Goal: Task Accomplishment & Management: Manage account settings

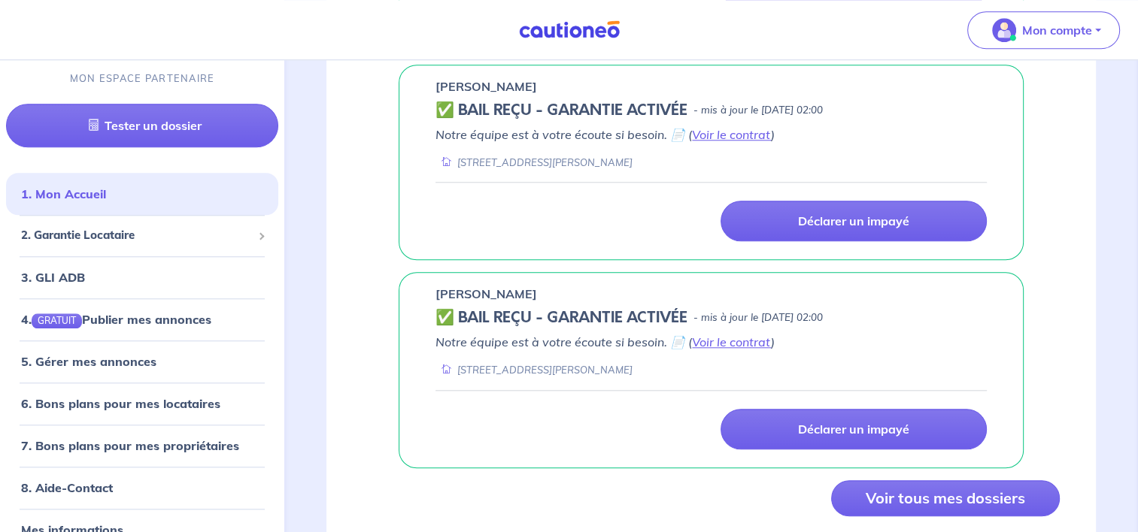
scroll to position [1446, 0]
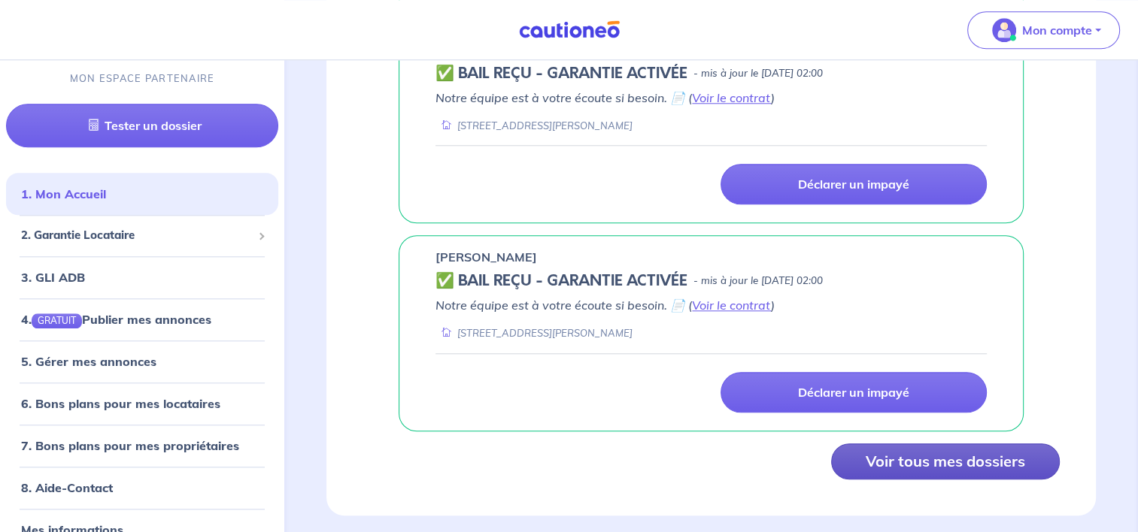
click at [923, 444] on button "Voir tous mes dossiers" at bounding box center [945, 462] width 229 height 36
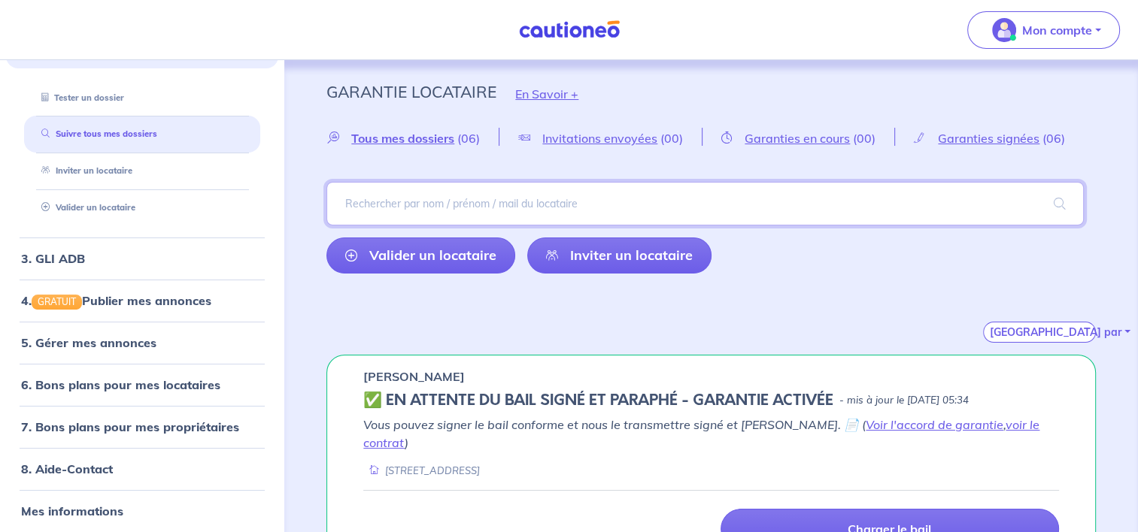
click at [385, 216] on input "search" at bounding box center [704, 204] width 757 height 44
type input "todea"
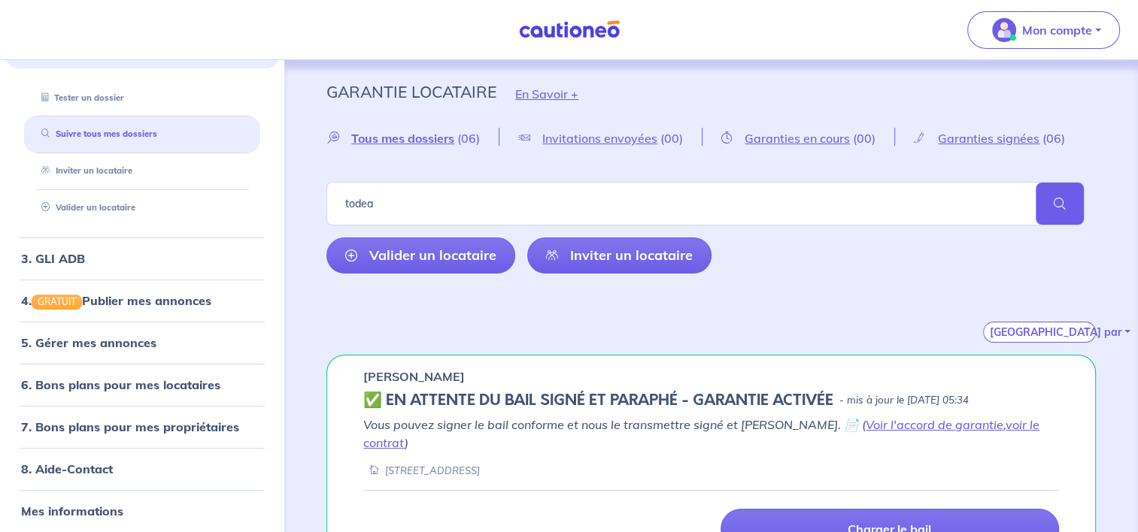
click at [1059, 189] on span at bounding box center [1059, 204] width 48 height 42
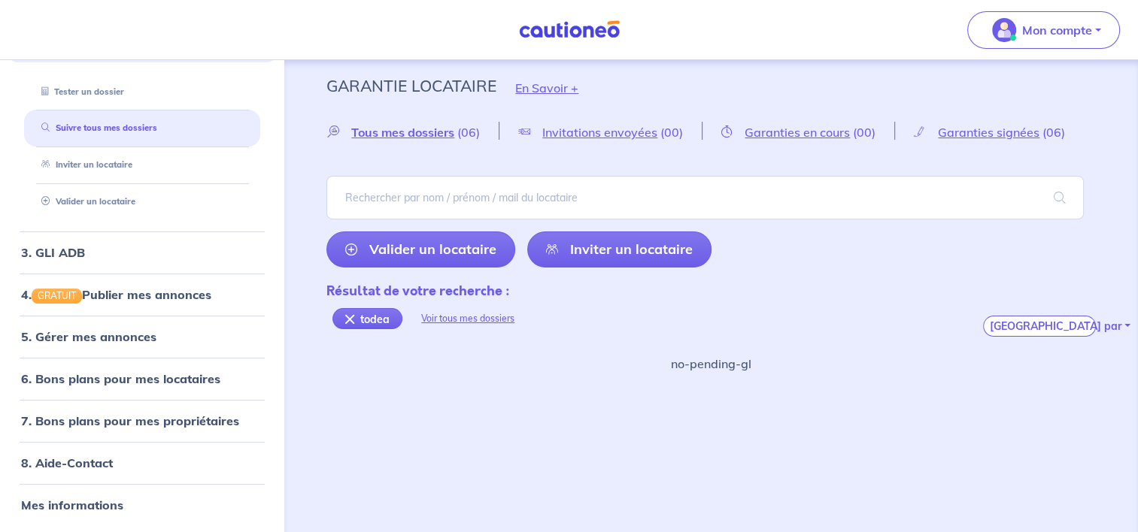
scroll to position [7, 0]
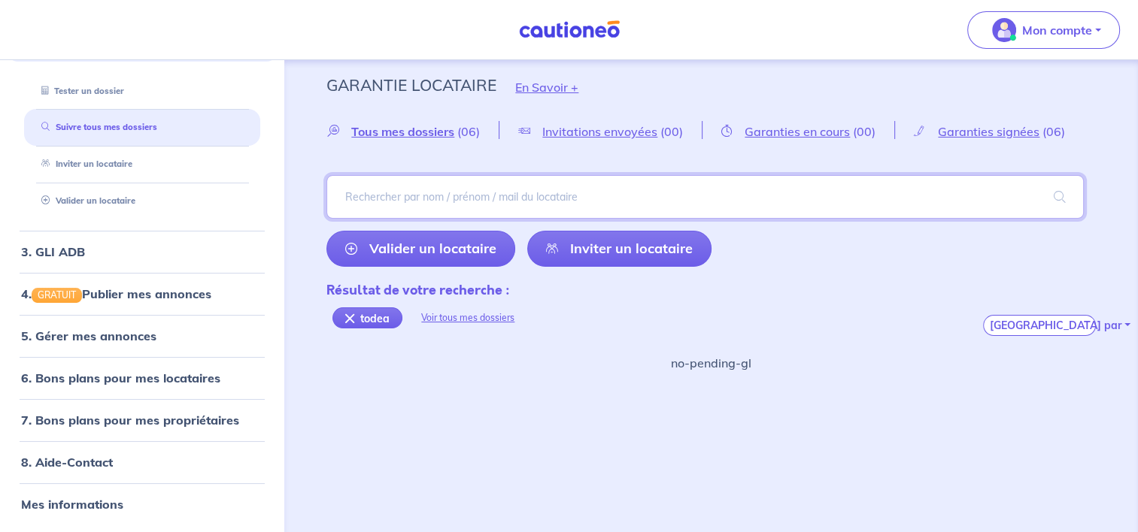
click at [460, 205] on input "search" at bounding box center [704, 197] width 757 height 44
type input "todea"
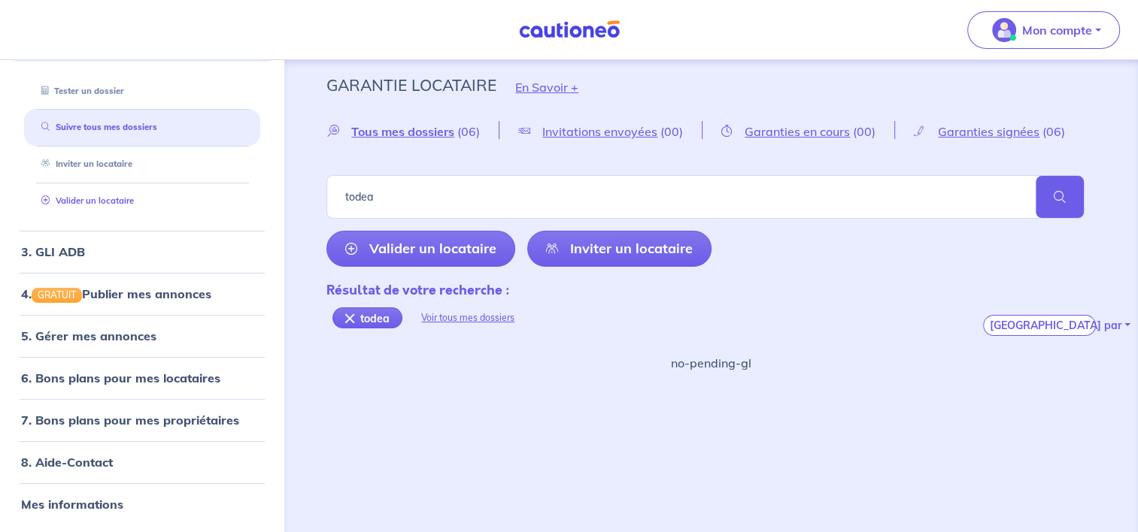
click at [65, 205] on link "Valider un locataire" at bounding box center [84, 200] width 98 height 11
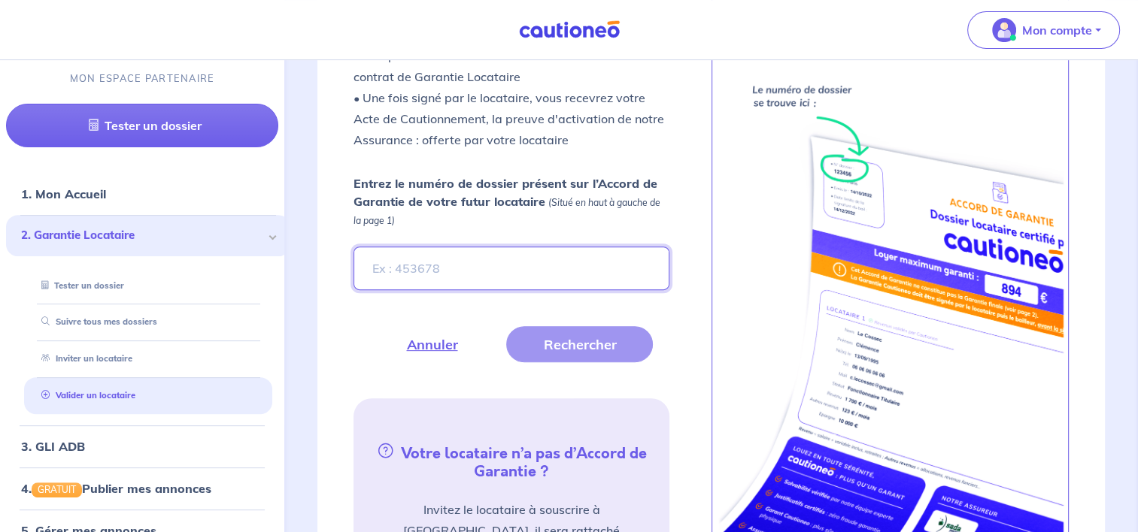
scroll to position [532, 0]
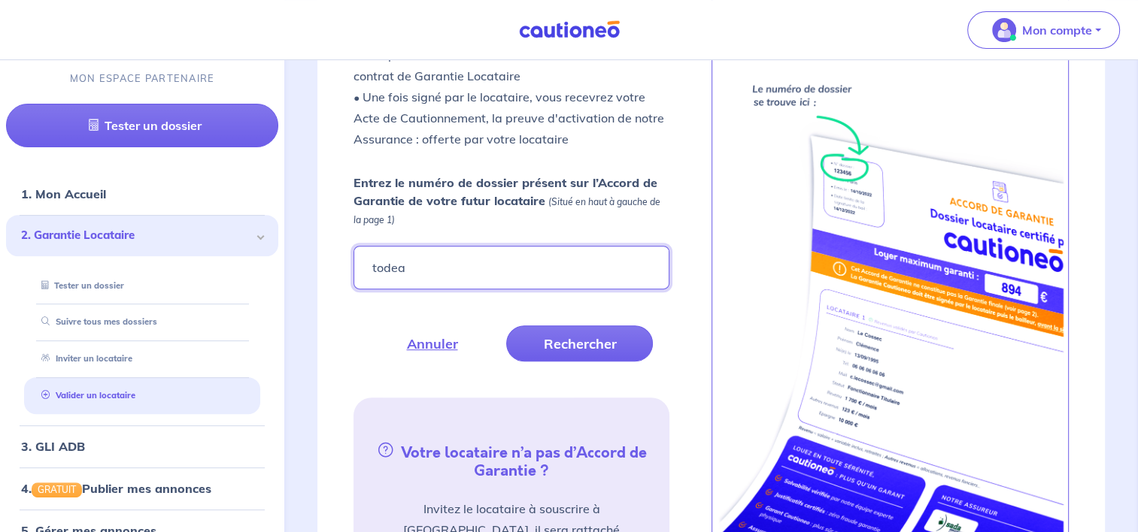
type input "todea"
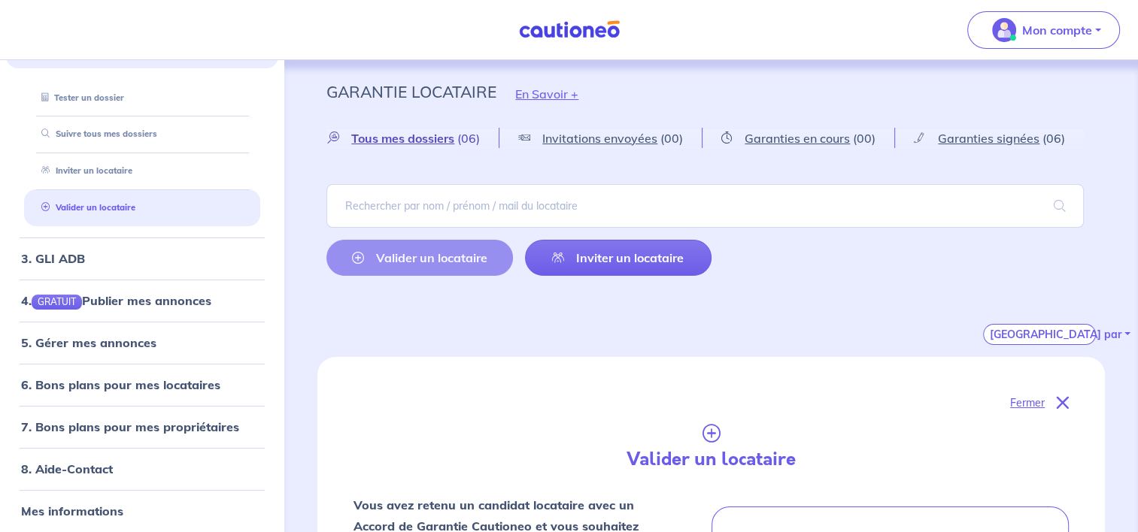
click at [415, 134] on span "Tous mes dossiers" at bounding box center [402, 138] width 103 height 15
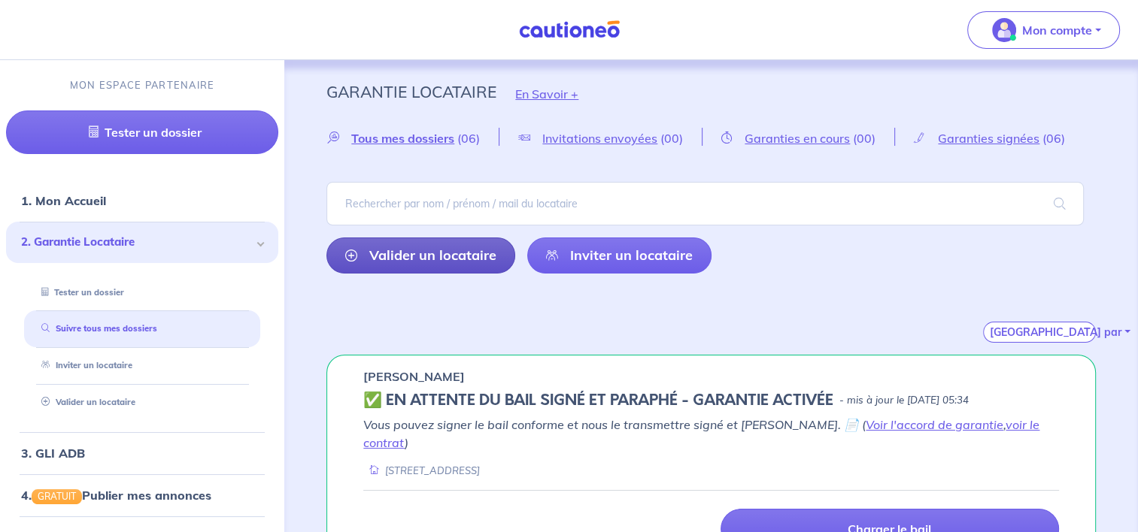
click at [444, 263] on link "Valider un locataire" at bounding box center [420, 256] width 189 height 36
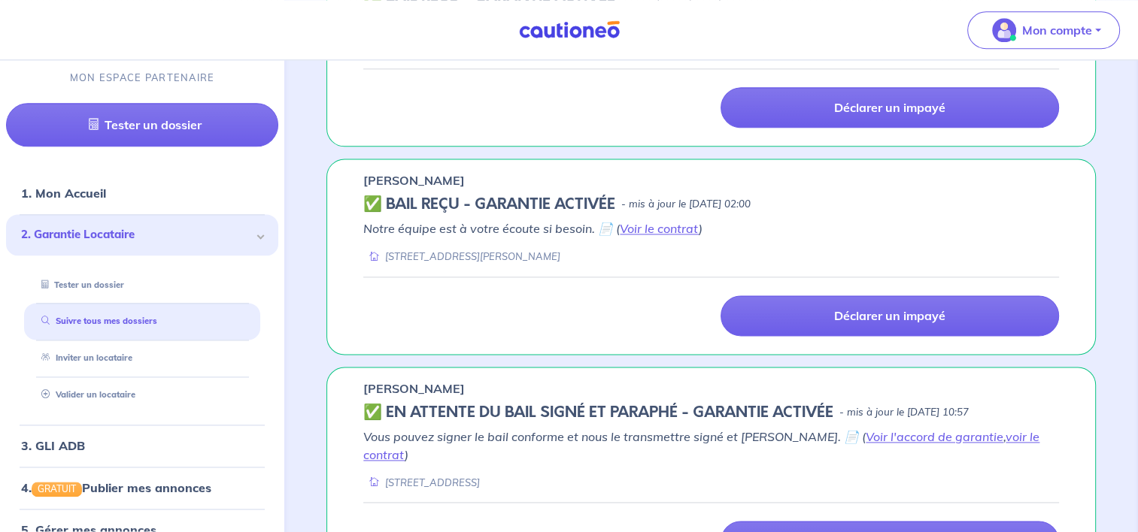
click at [257, 237] on span at bounding box center [261, 236] width 8 height 8
click at [107, 390] on link "Valider un locataire" at bounding box center [84, 395] width 98 height 11
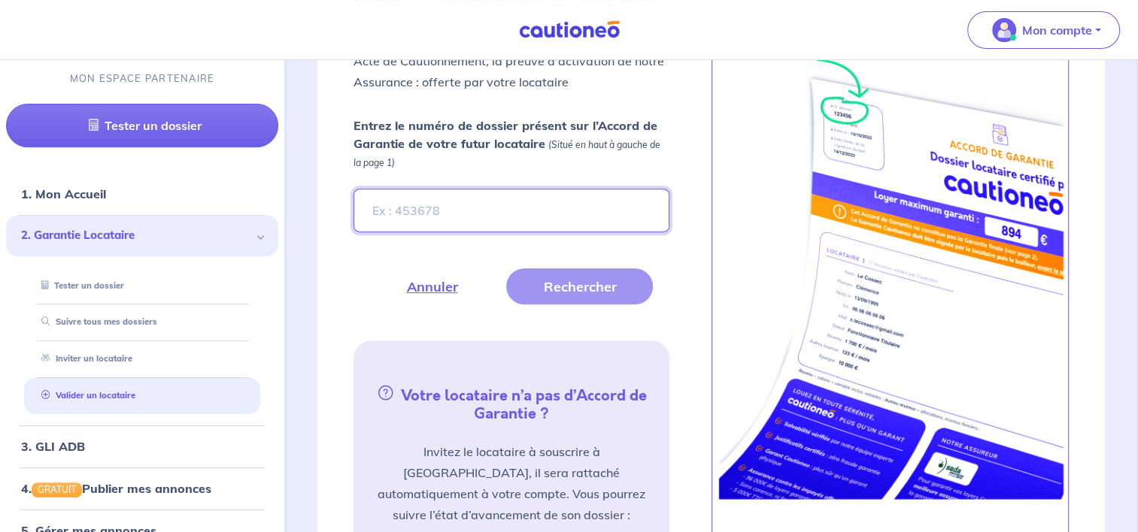
scroll to position [532, 0]
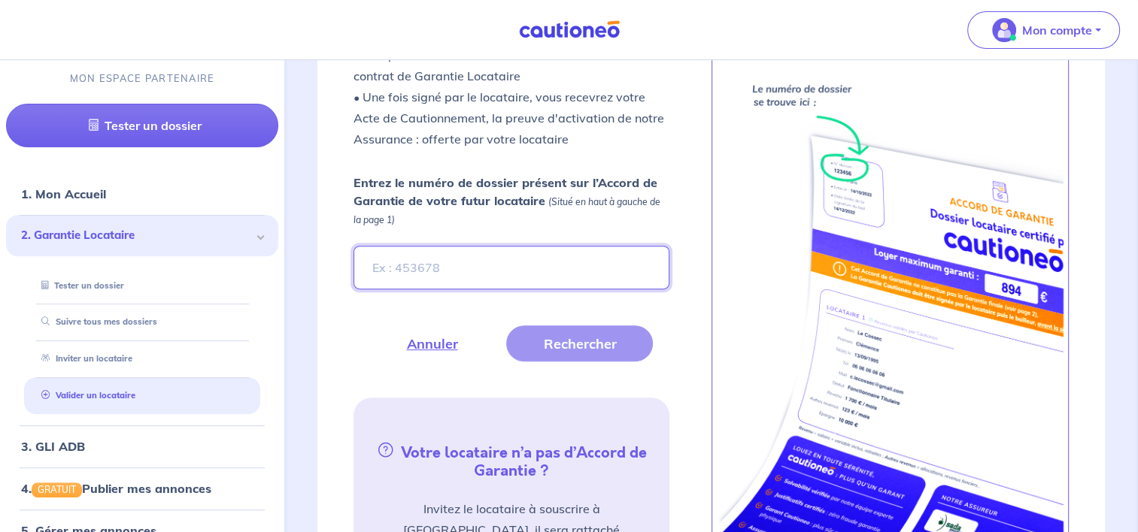
click at [580, 265] on input "Entrez le numéro de dossier présent sur l’Accord de Garantie de votre futur loc…" at bounding box center [510, 268] width 315 height 44
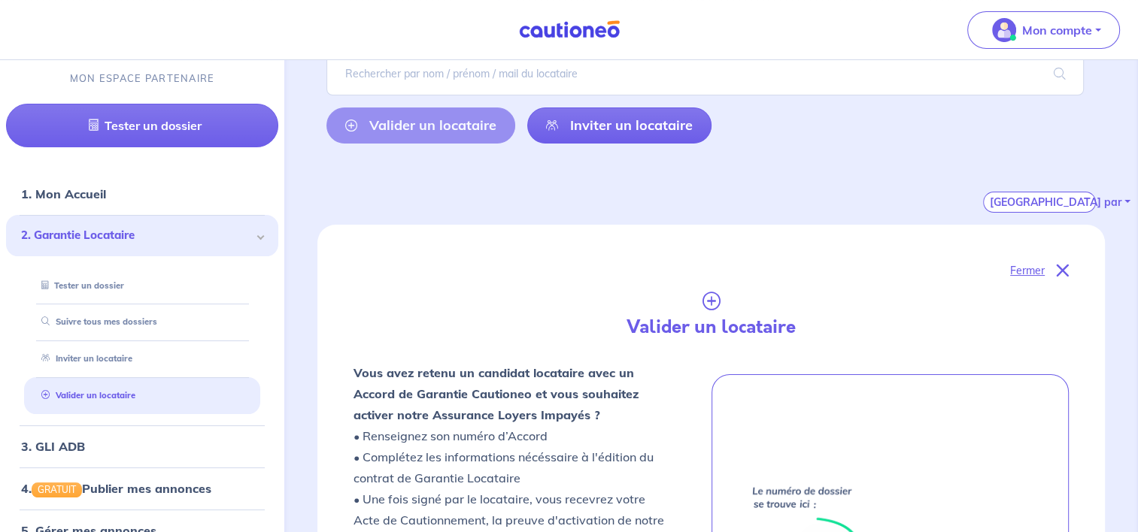
scroll to position [0, 0]
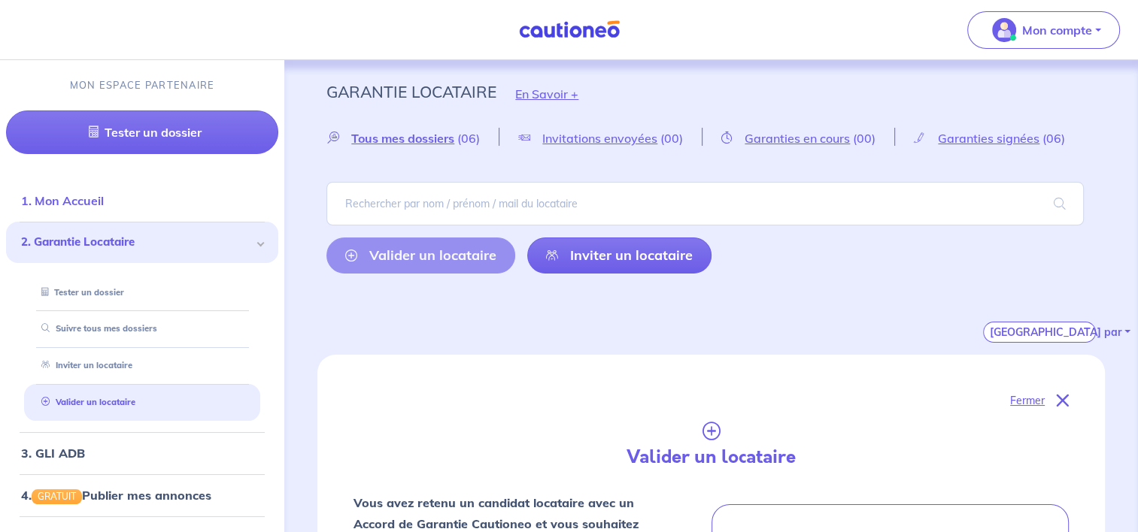
click at [102, 193] on link "1. Mon Accueil" at bounding box center [62, 200] width 83 height 15
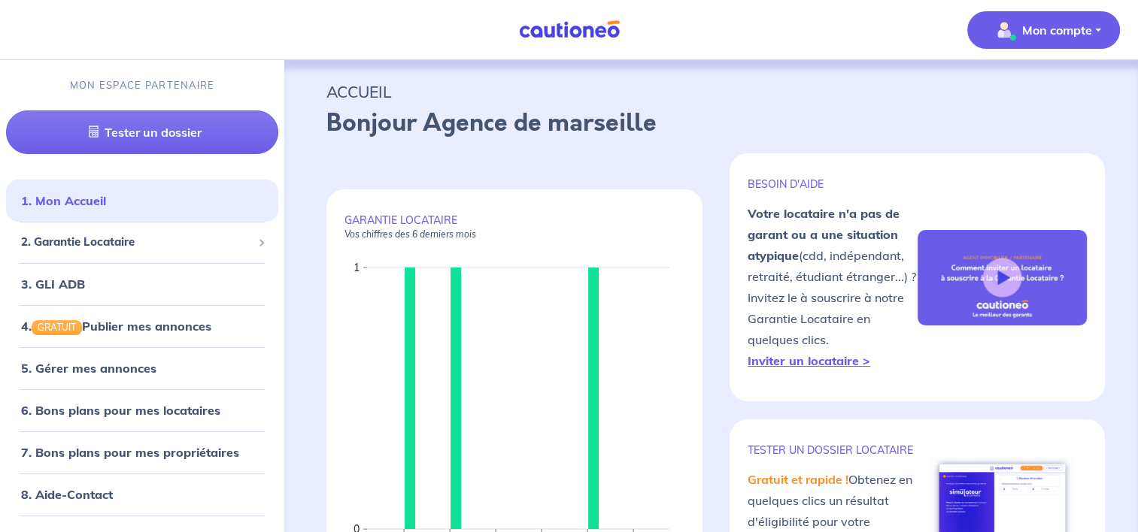
click at [1054, 31] on p "Mon compte" at bounding box center [1057, 30] width 70 height 18
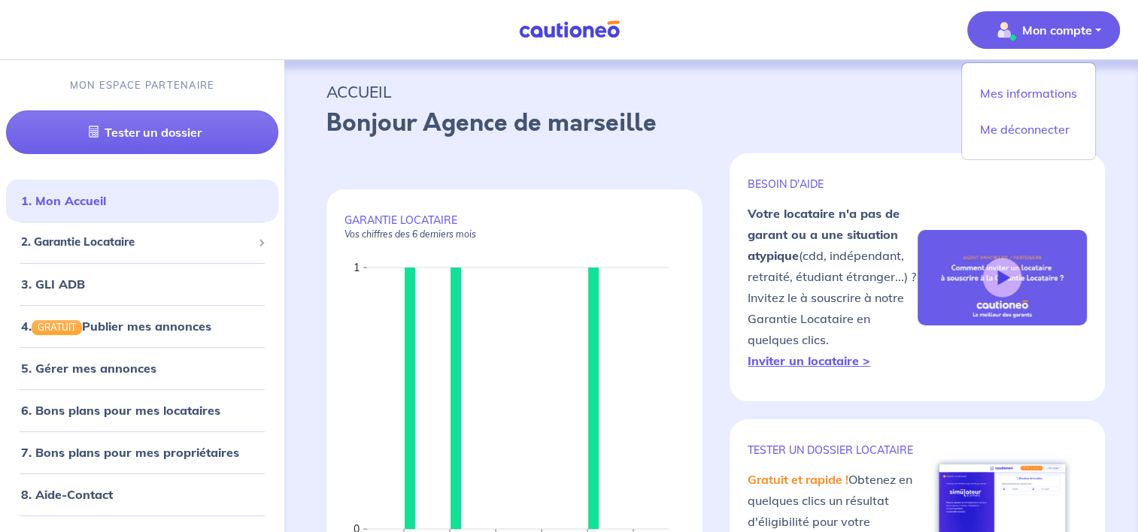
click at [1054, 31] on p "Mon compte" at bounding box center [1057, 30] width 70 height 18
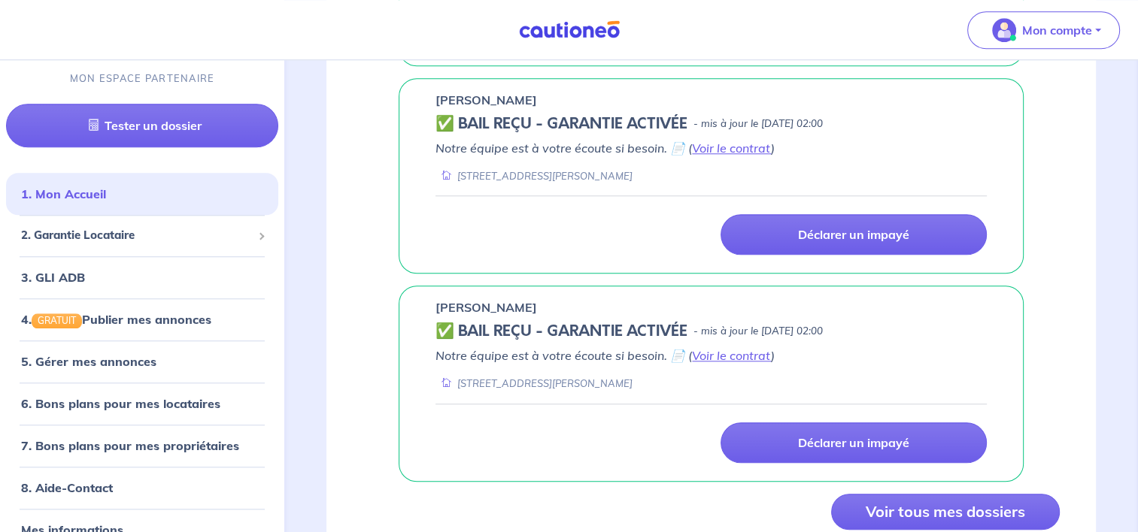
scroll to position [1446, 0]
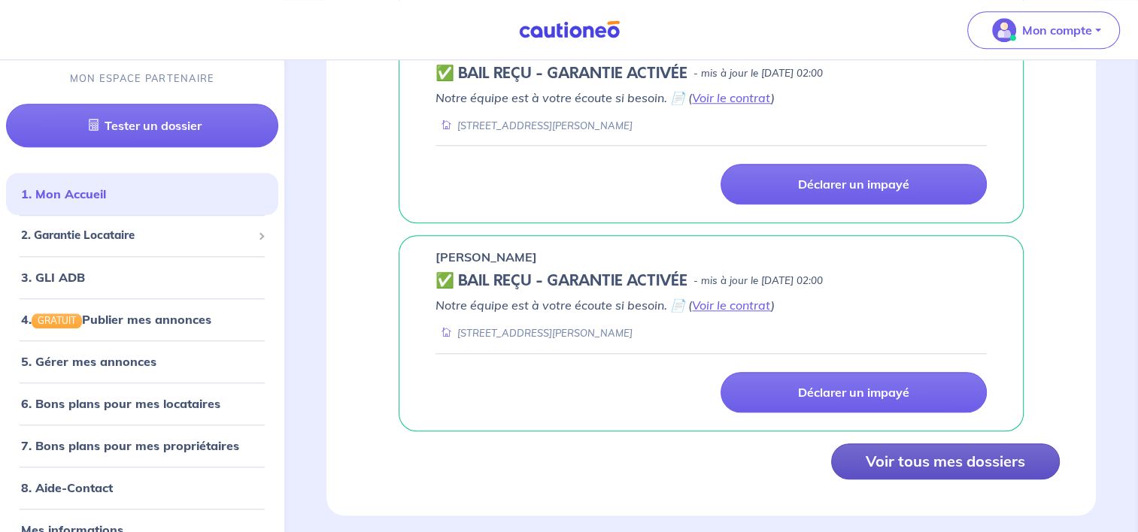
click at [989, 448] on button "Voir tous mes dossiers" at bounding box center [945, 462] width 229 height 36
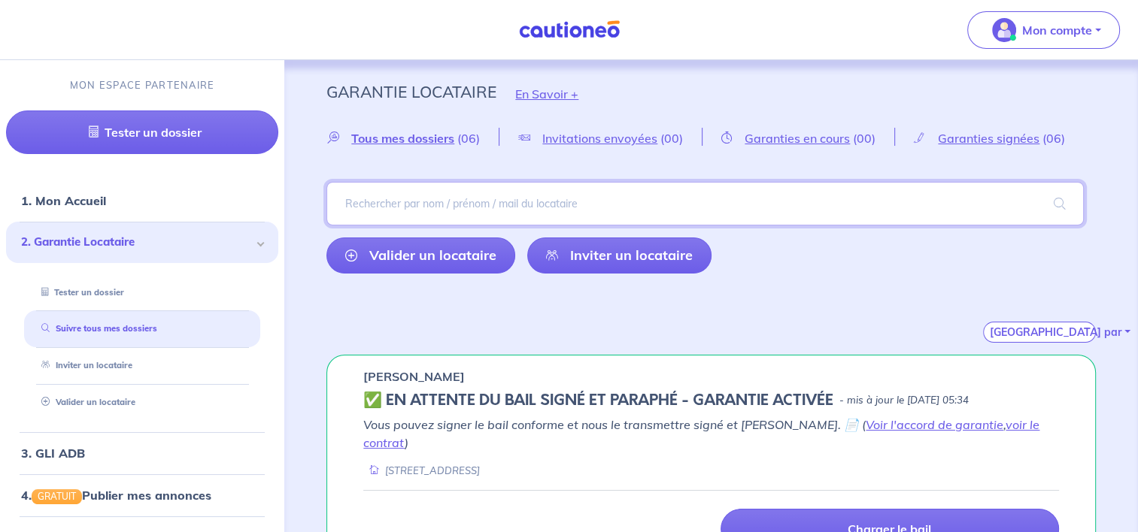
click at [409, 194] on input "search" at bounding box center [704, 204] width 757 height 44
paste input "darius_alex08@yahoo.com"
type input "darius_alex08@yahoo.com"
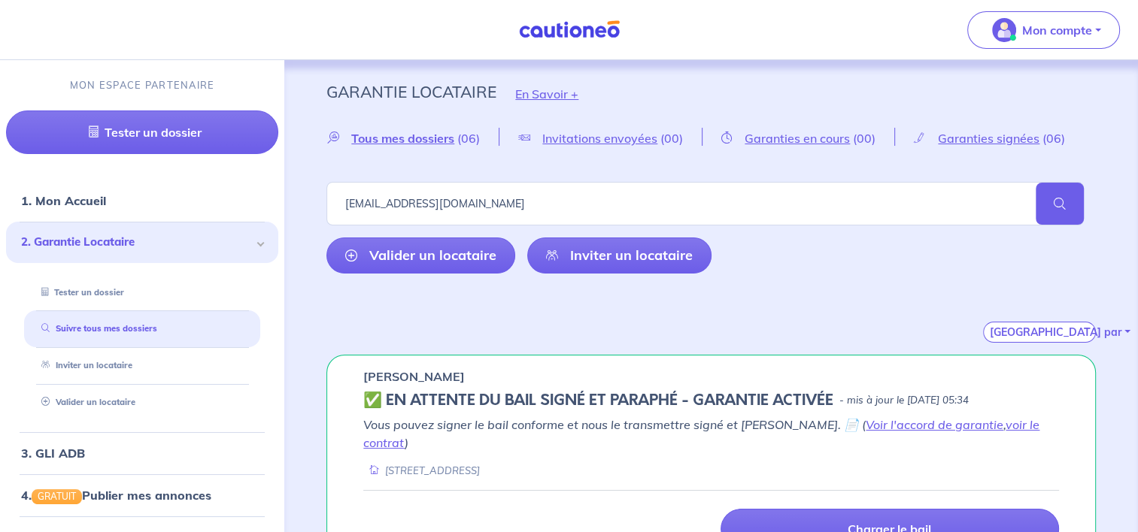
click at [1043, 193] on span at bounding box center [1059, 204] width 48 height 42
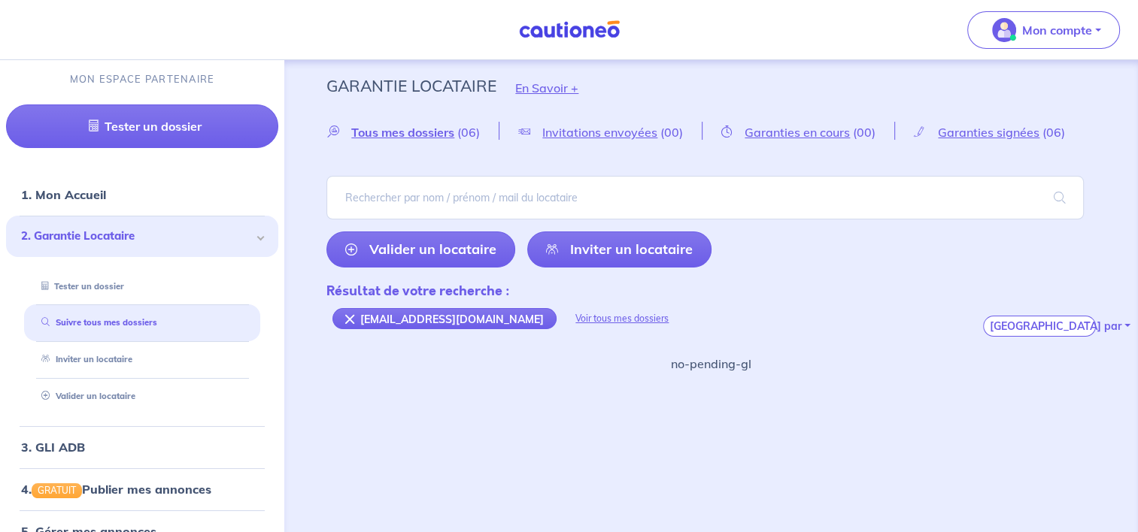
scroll to position [7, 0]
click at [350, 317] on div "darius_alex08@yahoo.com" at bounding box center [444, 318] width 224 height 21
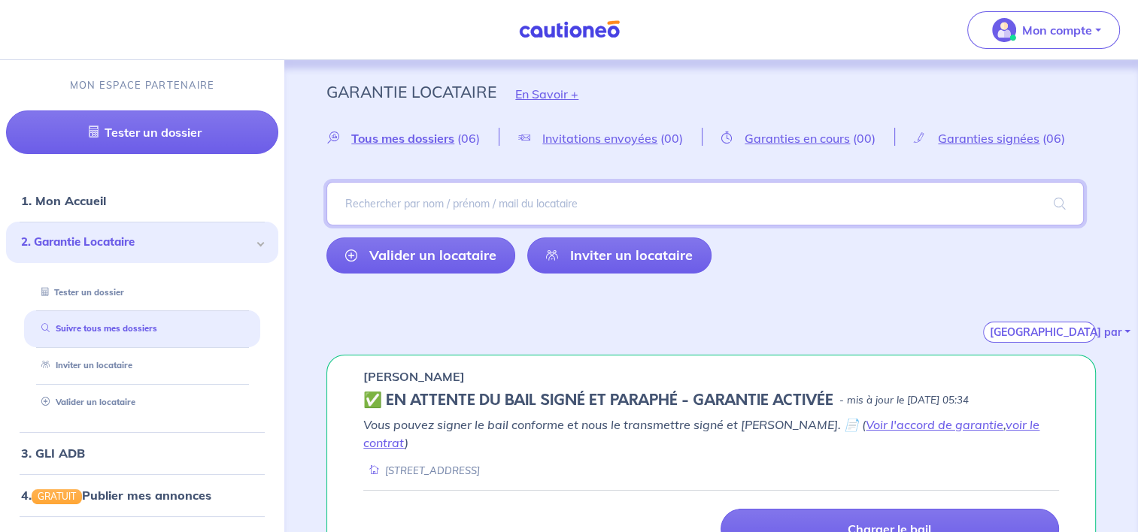
click at [481, 205] on input "search" at bounding box center [704, 204] width 757 height 44
type input "darius"
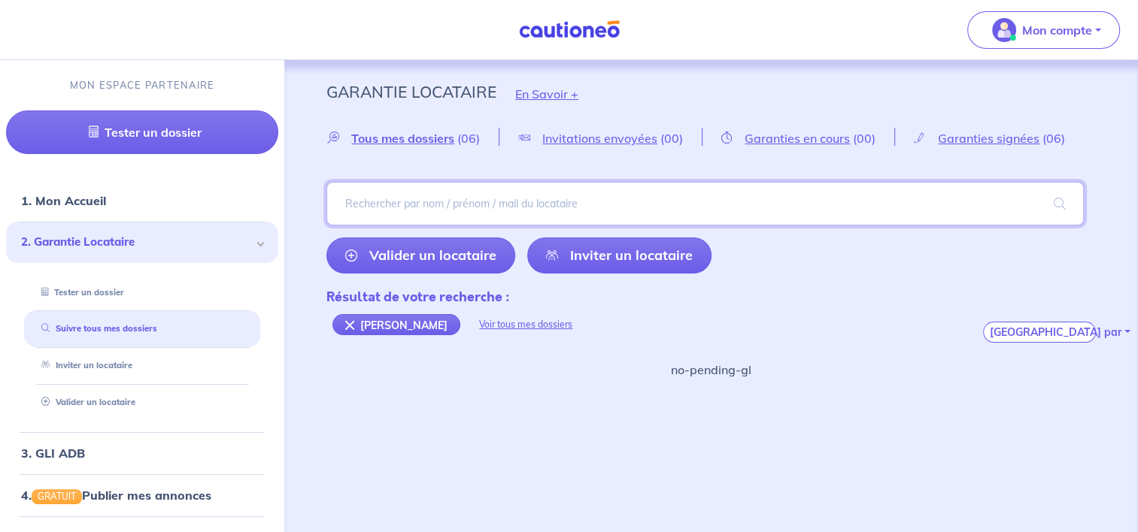
paste input "medeea_ferenczi@yahoo.com"
type input "medeea_ferenczi@yahoo.com"
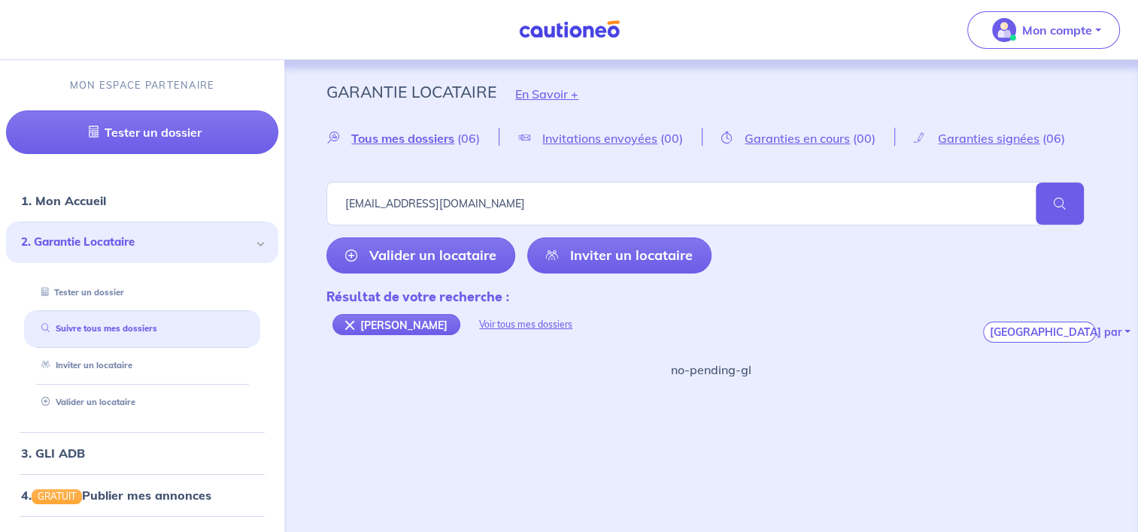
click at [1065, 192] on span at bounding box center [1059, 204] width 48 height 42
